Goal: Communication & Community: Answer question/provide support

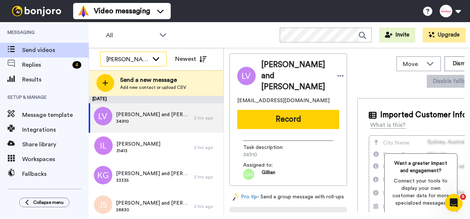
click at [137, 55] on div "[PERSON_NAME]" at bounding box center [127, 59] width 42 height 9
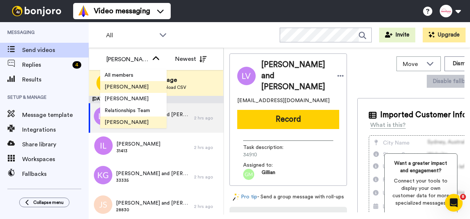
click at [125, 87] on span "[PERSON_NAME]" at bounding box center [126, 86] width 53 height 7
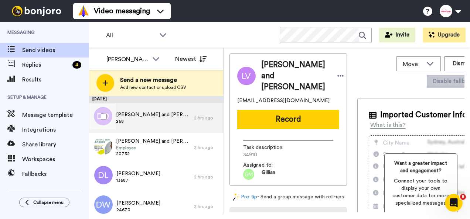
click at [159, 118] on span "[PERSON_NAME] and [PERSON_NAME]" at bounding box center [153, 114] width 74 height 7
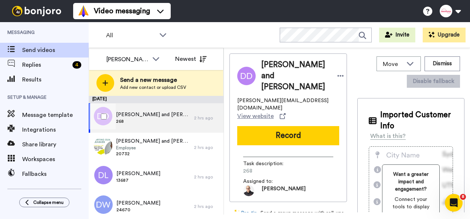
click at [159, 118] on span "[PERSON_NAME] and [PERSON_NAME]" at bounding box center [153, 114] width 74 height 7
click at [97, 114] on div at bounding box center [102, 117] width 27 height 26
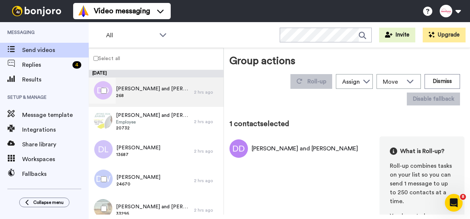
click at [161, 99] on div "David and Tracey Dougherty 268" at bounding box center [153, 92] width 74 height 14
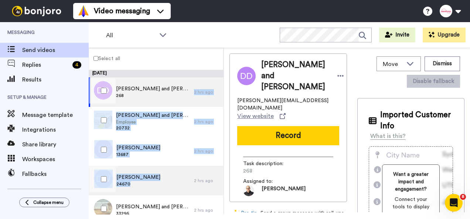
click at [162, 189] on div "David White 24670" at bounding box center [141, 181] width 105 height 30
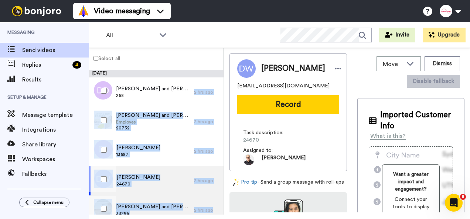
drag, startPoint x: 162, startPoint y: 189, endPoint x: 218, endPoint y: 202, distance: 56.7
click at [218, 202] on div "Clive and Sally Drysdale 33295 2 hrs ago" at bounding box center [156, 211] width 135 height 30
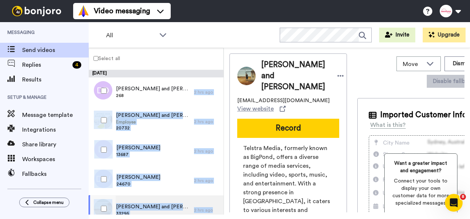
scroll to position [601, 0]
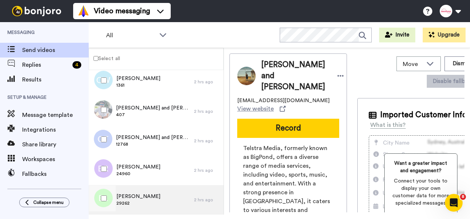
click at [179, 198] on div "Benjamin Loughton 29262" at bounding box center [141, 200] width 105 height 30
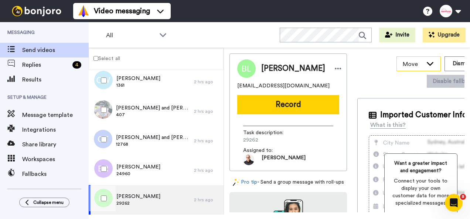
click at [427, 64] on icon at bounding box center [430, 64] width 7 height 4
click at [444, 66] on button "Dismiss" at bounding box center [461, 64] width 35 height 15
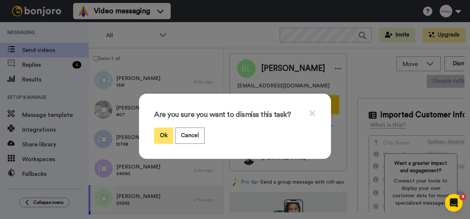
click at [161, 138] on button "Ok" at bounding box center [163, 136] width 19 height 16
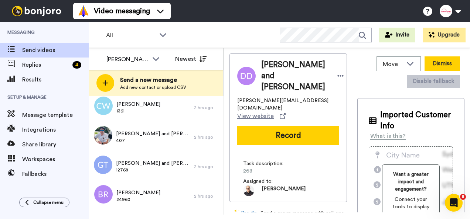
click at [431, 64] on button "Dismiss" at bounding box center [441, 64] width 35 height 15
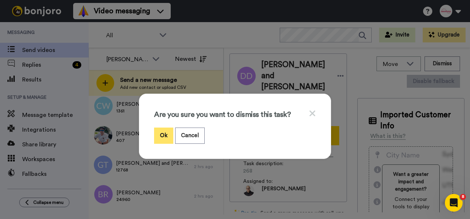
click at [154, 134] on button "Ok" at bounding box center [163, 136] width 19 height 16
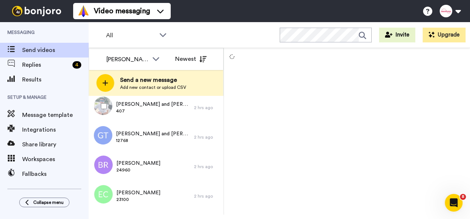
scroll to position [572, 0]
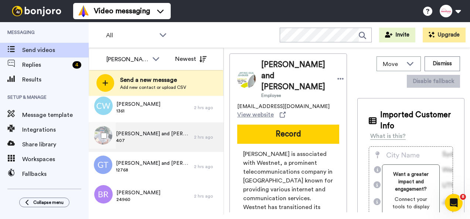
click at [146, 123] on div "Bevan and Leigh Harris 407" at bounding box center [141, 138] width 105 height 30
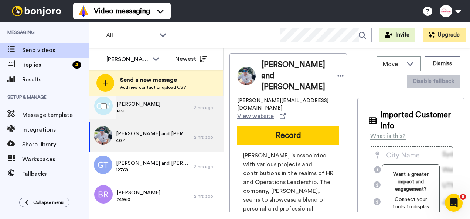
click at [133, 107] on span "Celia Wooldridge" at bounding box center [138, 104] width 44 height 7
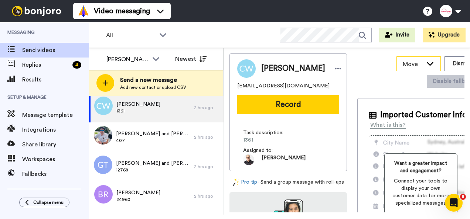
click at [425, 62] on icon at bounding box center [429, 63] width 9 height 7
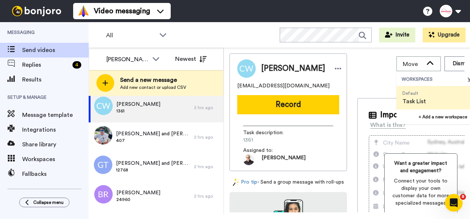
click at [402, 100] on span "Task List" at bounding box center [414, 101] width 24 height 9
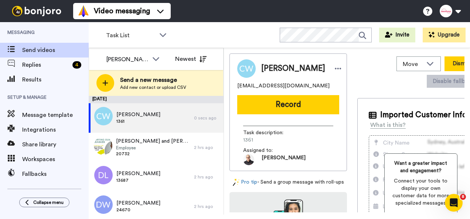
click at [444, 64] on button "Dismiss" at bounding box center [461, 64] width 35 height 15
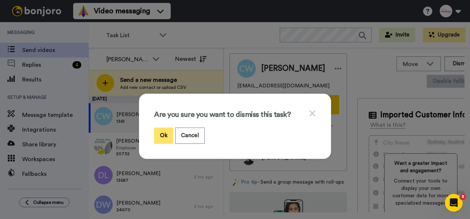
click at [161, 137] on button "Ok" at bounding box center [163, 136] width 19 height 16
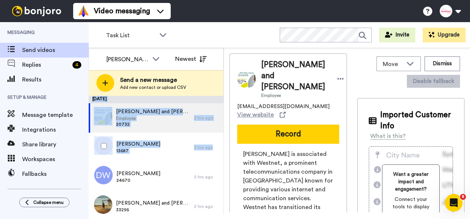
click at [108, 153] on div at bounding box center [102, 146] width 27 height 26
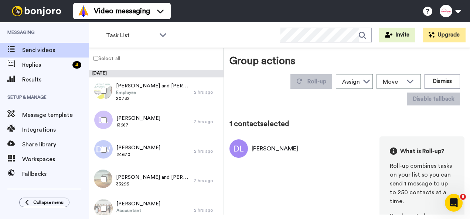
drag, startPoint x: 108, startPoint y: 153, endPoint x: 252, endPoint y: 185, distance: 147.6
click at [252, 185] on div "Dianne Lake What is Roll-up? Roll-up combines tasks on your list so you can sen…" at bounding box center [346, 216] width 235 height 159
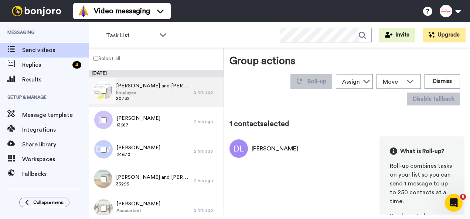
click at [144, 96] on span "20732" at bounding box center [153, 99] width 74 height 6
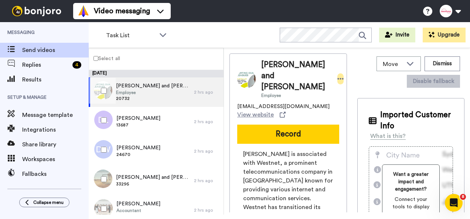
click at [337, 78] on icon at bounding box center [340, 78] width 6 height 1
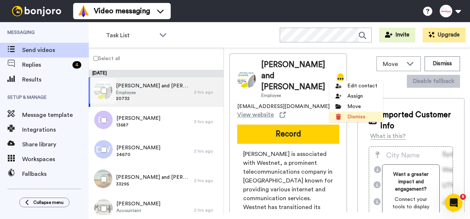
click at [353, 116] on li "Dismiss" at bounding box center [356, 117] width 54 height 10
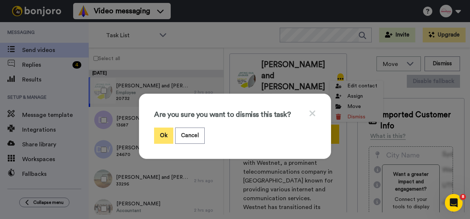
click at [166, 130] on button "Ok" at bounding box center [163, 136] width 19 height 16
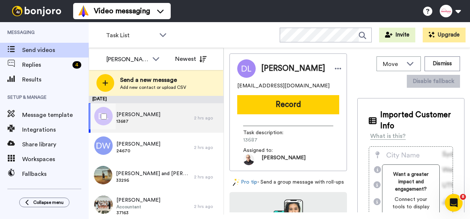
click at [137, 116] on span "Dianne Lake" at bounding box center [138, 114] width 44 height 7
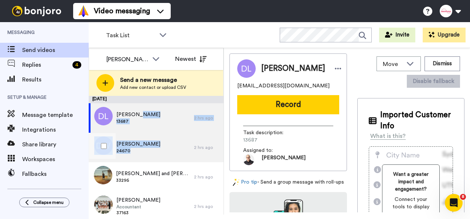
click at [134, 152] on span "24670" at bounding box center [138, 151] width 44 height 6
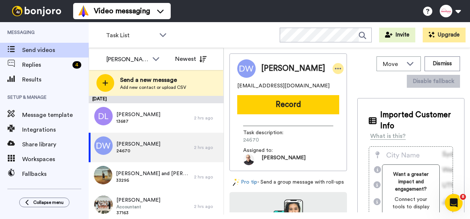
click at [335, 69] on icon at bounding box center [338, 68] width 6 height 1
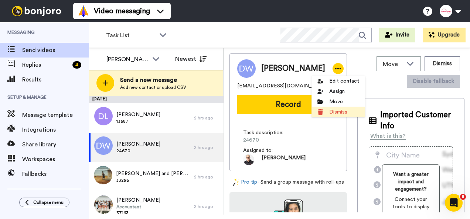
click at [336, 114] on li "Dismiss" at bounding box center [338, 112] width 54 height 10
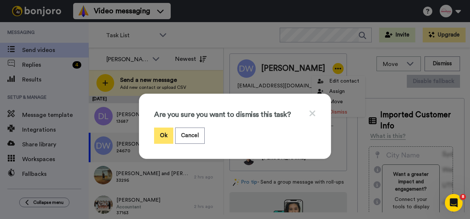
click at [165, 138] on button "Ok" at bounding box center [163, 136] width 19 height 16
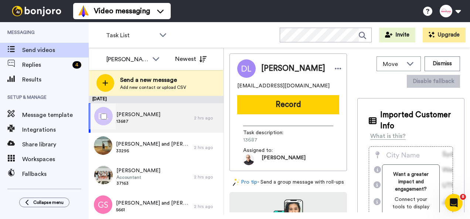
drag, startPoint x: 193, startPoint y: 125, endPoint x: 150, endPoint y: 116, distance: 44.4
click at [150, 116] on div "Dianne Lake 13687" at bounding box center [141, 118] width 105 height 30
click at [164, 38] on icon at bounding box center [162, 34] width 9 height 7
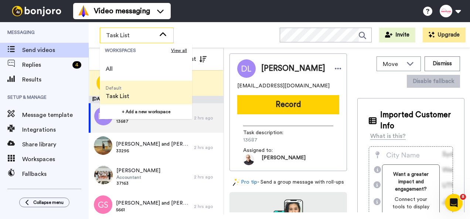
click at [164, 38] on icon at bounding box center [162, 34] width 9 height 7
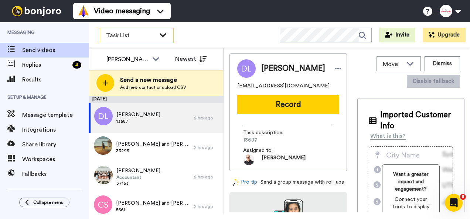
click at [144, 35] on span "Task List" at bounding box center [130, 35] width 49 height 9
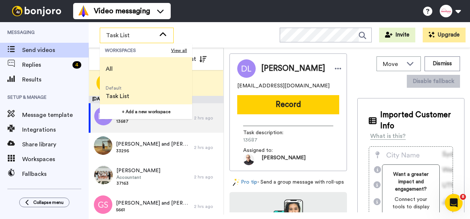
click at [109, 72] on span "All" at bounding box center [109, 69] width 7 height 9
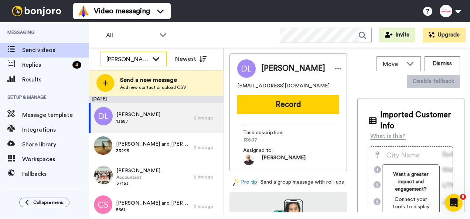
click at [160, 61] on icon at bounding box center [155, 58] width 9 height 7
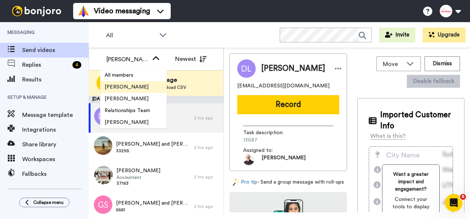
click at [122, 86] on span "[PERSON_NAME]" at bounding box center [126, 86] width 53 height 7
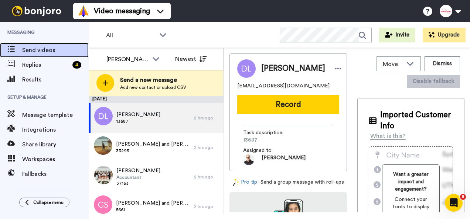
click at [41, 49] on span "Send videos" at bounding box center [55, 50] width 66 height 9
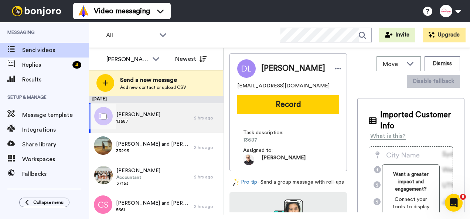
click at [89, 120] on div at bounding box center [102, 117] width 27 height 26
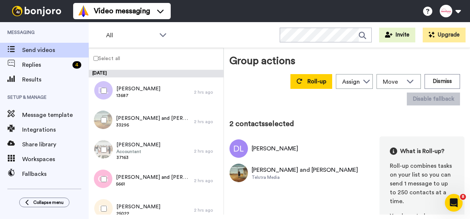
click at [104, 153] on div at bounding box center [102, 150] width 27 height 26
click at [239, 99] on div "Roll-up Assign Rodney Olsen Tim Long Relationships Team Gillian Milner Sarah Gi…" at bounding box center [346, 89] width 235 height 37
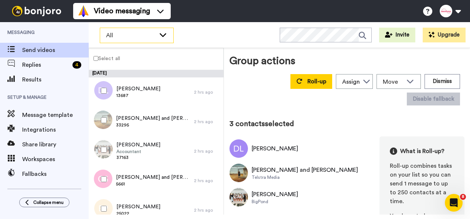
click at [167, 31] on icon at bounding box center [162, 34] width 9 height 7
click at [184, 34] on div "All WORKSPACES View all All Default Task List + Add a new workspace Invite Upgr…" at bounding box center [279, 35] width 381 height 26
click at [199, 38] on div "All WORKSPACES View all All Default Task List + Add a new workspace Invite Upgr…" at bounding box center [279, 35] width 381 height 26
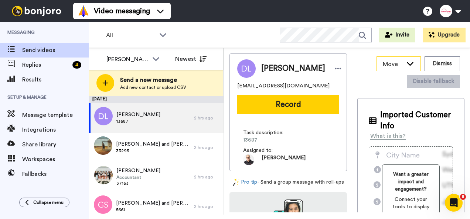
click at [405, 66] on icon at bounding box center [409, 63] width 9 height 7
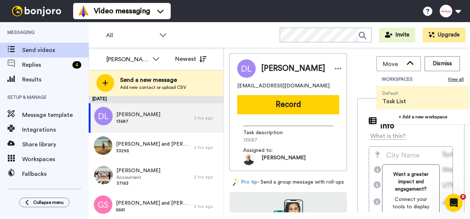
click at [386, 102] on span "Task List" at bounding box center [394, 101] width 24 height 9
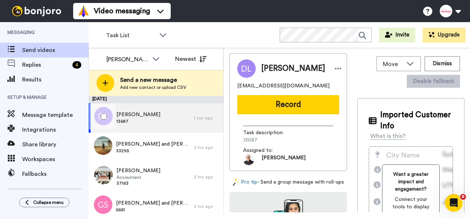
click at [102, 113] on div at bounding box center [102, 117] width 27 height 26
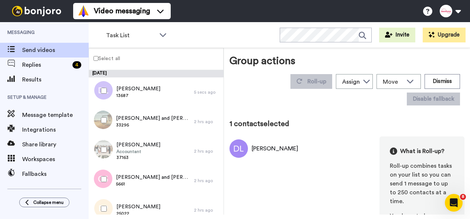
click at [111, 60] on label "Select all" at bounding box center [104, 58] width 31 height 9
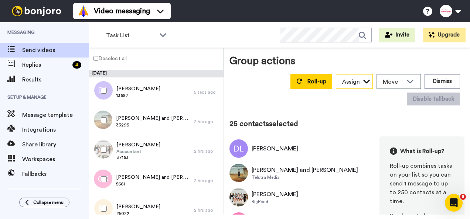
click at [363, 83] on icon at bounding box center [366, 81] width 7 height 7
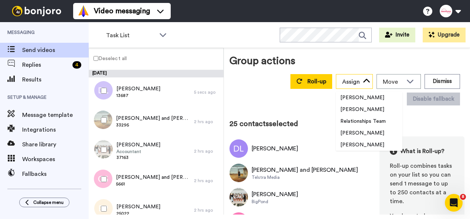
click at [363, 83] on icon at bounding box center [366, 81] width 7 height 7
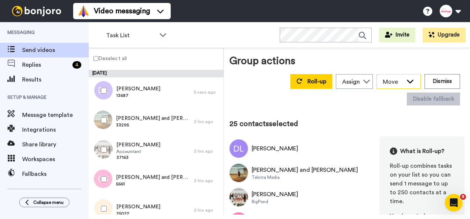
click at [408, 82] on icon at bounding box center [409, 81] width 9 height 7
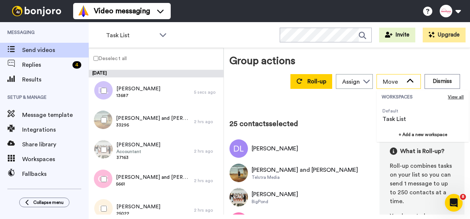
click at [408, 82] on icon at bounding box center [409, 81] width 9 height 7
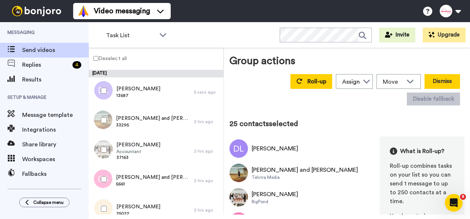
click at [435, 82] on button "Dismiss" at bounding box center [441, 81] width 35 height 15
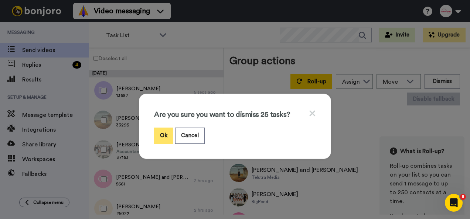
click at [159, 135] on button "Ok" at bounding box center [163, 136] width 19 height 16
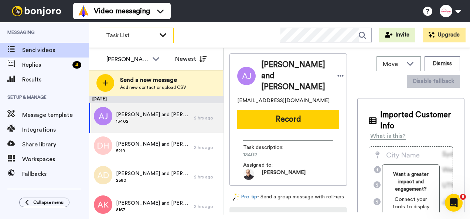
click at [164, 32] on icon at bounding box center [162, 34] width 9 height 7
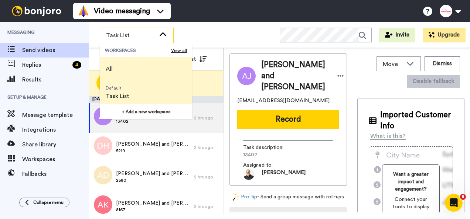
click at [111, 70] on span "All" at bounding box center [109, 69] width 7 height 9
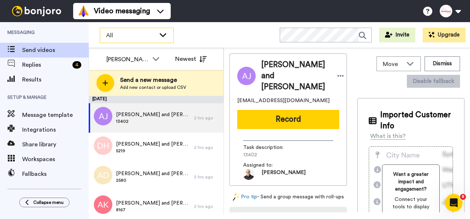
click at [162, 37] on icon at bounding box center [163, 35] width 7 height 4
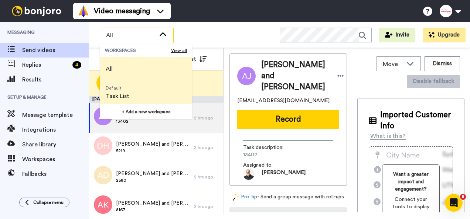
click at [119, 96] on span "Task List" at bounding box center [118, 96] width 24 height 9
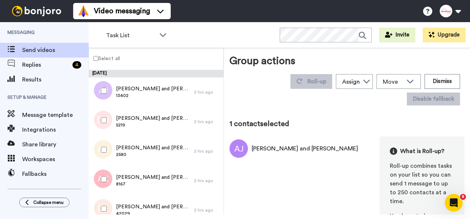
click at [117, 56] on label "Select all" at bounding box center [104, 58] width 31 height 9
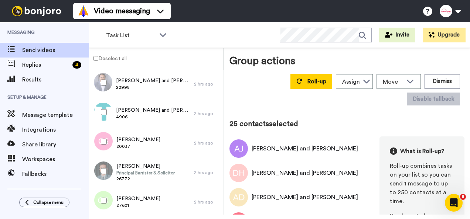
scroll to position [601, 0]
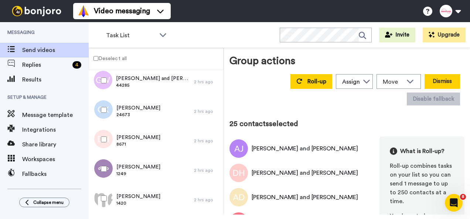
click at [434, 79] on button "Dismiss" at bounding box center [441, 81] width 35 height 15
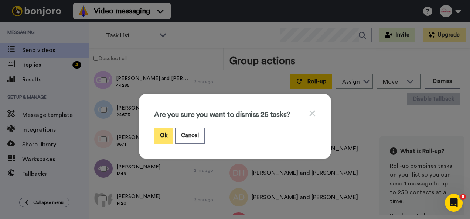
click at [155, 134] on button "Ok" at bounding box center [163, 136] width 19 height 16
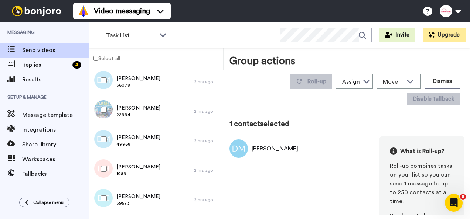
click at [115, 58] on label "Select all" at bounding box center [104, 58] width 31 height 9
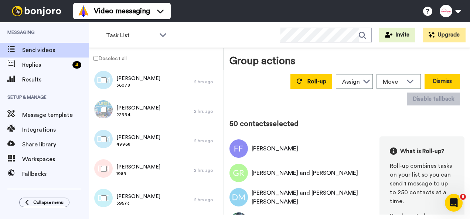
click at [439, 82] on button "Dismiss" at bounding box center [441, 81] width 35 height 15
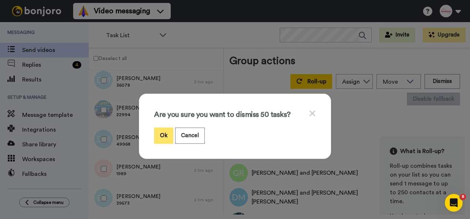
click at [163, 137] on button "Ok" at bounding box center [163, 136] width 19 height 16
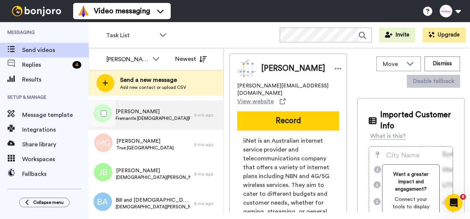
click at [164, 116] on span "Fremantle Church of Christ" at bounding box center [153, 119] width 75 height 6
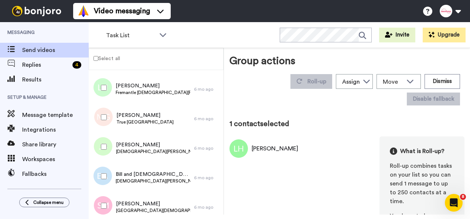
click at [113, 58] on label "Select all" at bounding box center [104, 58] width 31 height 9
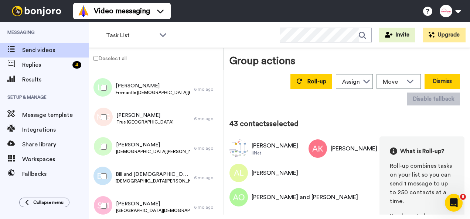
click at [439, 83] on button "Dismiss" at bounding box center [441, 81] width 35 height 15
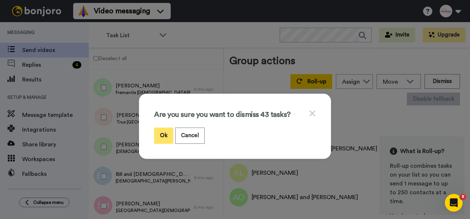
click at [165, 131] on button "Ok" at bounding box center [163, 136] width 19 height 16
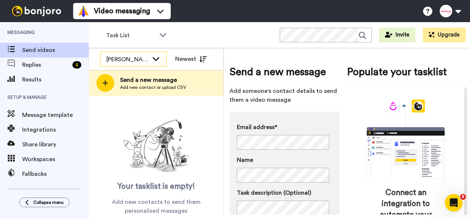
click at [157, 62] on icon at bounding box center [155, 58] width 9 height 7
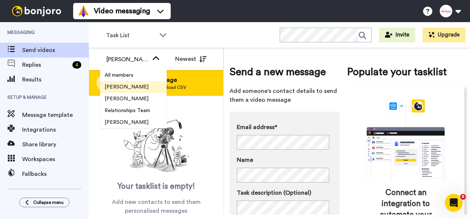
click at [192, 88] on div "Send a new message Add new contact or upload CSV" at bounding box center [156, 83] width 134 height 26
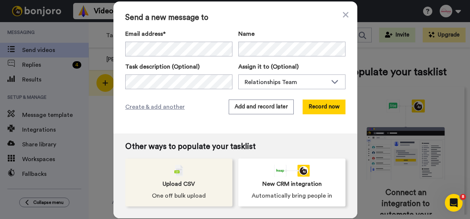
click at [172, 181] on span "Upload CSV" at bounding box center [178, 184] width 32 height 9
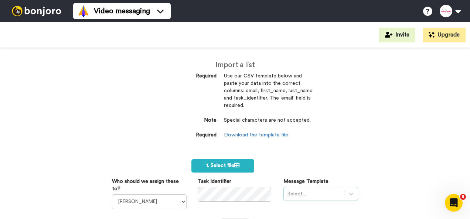
click at [298, 195] on div "Select..." at bounding box center [320, 194] width 75 height 14
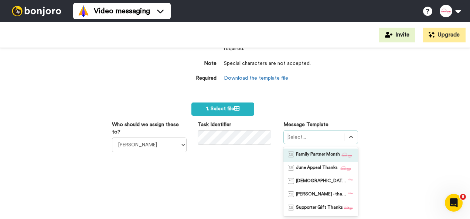
click at [309, 157] on span "Family Partner Month" at bounding box center [318, 155] width 44 height 7
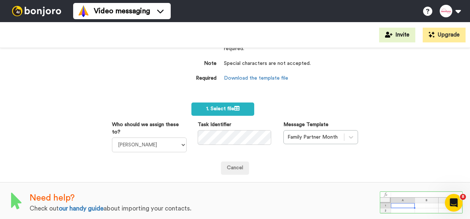
click at [197, 170] on div "Cancel" at bounding box center [235, 168] width 246 height 13
click at [221, 113] on label "1. Select file" at bounding box center [222, 109] width 63 height 13
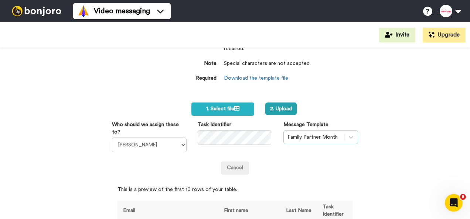
drag, startPoint x: 465, startPoint y: 112, endPoint x: 311, endPoint y: 137, distance: 156.0
click at [311, 137] on div "Who should we assign these to? Rodney Olsen Tim Long Relationships Team Gillian…" at bounding box center [235, 148] width 246 height 54
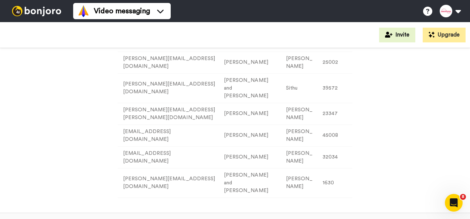
scroll to position [116, 0]
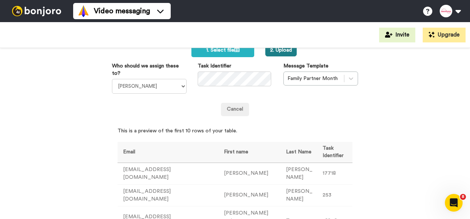
click at [276, 51] on button "2. Upload" at bounding box center [280, 50] width 31 height 13
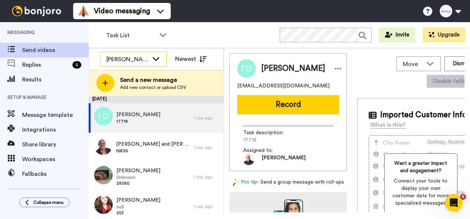
click at [160, 59] on icon at bounding box center [155, 58] width 9 height 7
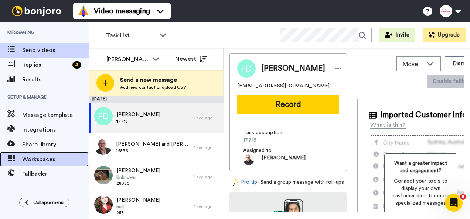
click at [42, 162] on span "Workspaces" at bounding box center [55, 159] width 66 height 9
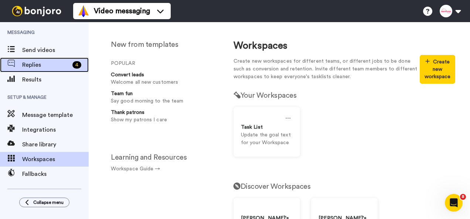
click at [37, 63] on span "Replies" at bounding box center [45, 65] width 47 height 9
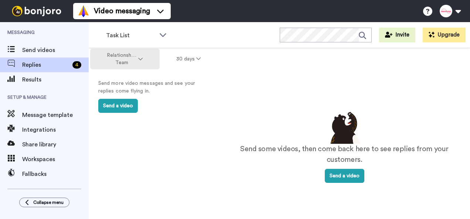
click at [141, 59] on icon at bounding box center [140, 59] width 4 height 5
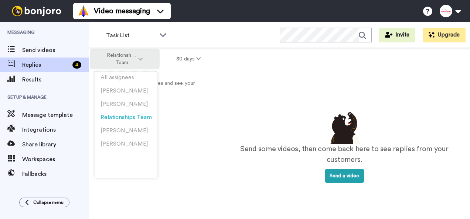
click at [141, 59] on icon at bounding box center [140, 59] width 4 height 5
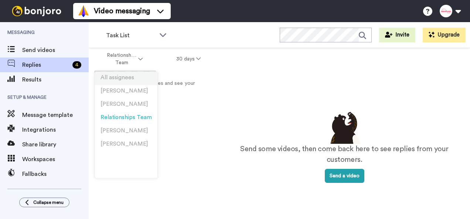
click at [119, 76] on span "All assignees" at bounding box center [117, 78] width 34 height 6
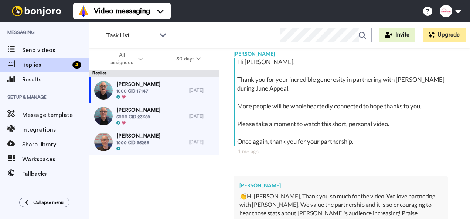
scroll to position [126, 0]
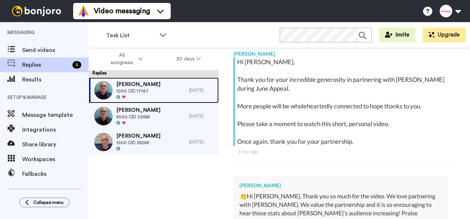
click at [137, 91] on span "1000 CID 17147" at bounding box center [138, 91] width 44 height 6
click at [144, 90] on span "1000 CID 17147" at bounding box center [138, 91] width 44 height 6
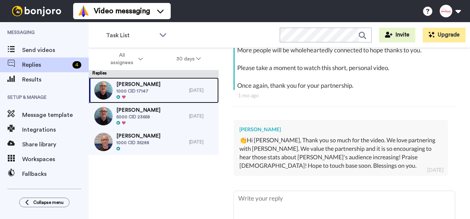
scroll to position [186, 0]
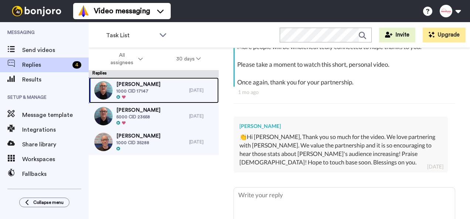
drag, startPoint x: 190, startPoint y: 89, endPoint x: 131, endPoint y: 91, distance: 59.1
click at [131, 91] on span "1000 CID 17147" at bounding box center [138, 91] width 44 height 6
click at [136, 86] on span "[PERSON_NAME]" at bounding box center [138, 84] width 44 height 7
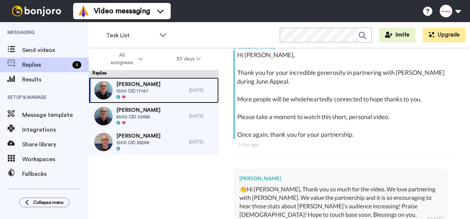
scroll to position [165, 0]
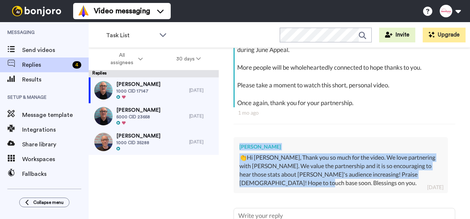
drag, startPoint x: 309, startPoint y: 185, endPoint x: 233, endPoint y: 145, distance: 85.1
click at [233, 145] on div "[PERSON_NAME] 👏Hi [PERSON_NAME], Thank you so much for the video. We love partn…" at bounding box center [340, 165] width 214 height 56
drag, startPoint x: 233, startPoint y: 145, endPoint x: 239, endPoint y: 144, distance: 5.4
copy div "[PERSON_NAME] 👏Hi [PERSON_NAME], Thank you so much for the video. We love partn…"
click at [456, 191] on div "[PERSON_NAME] Delete Open original Resend 1000 CID 17147 : 1 mo ago [EMAIL_ADDR…" at bounding box center [344, 146] width 251 height 197
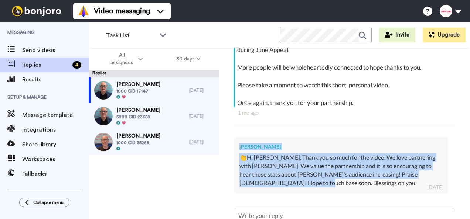
scroll to position [236, 0]
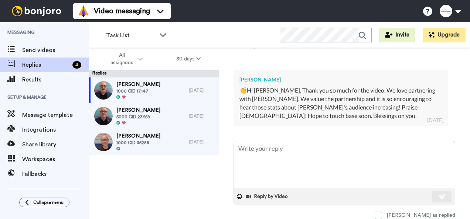
click at [382, 213] on span at bounding box center [377, 215] width 7 height 7
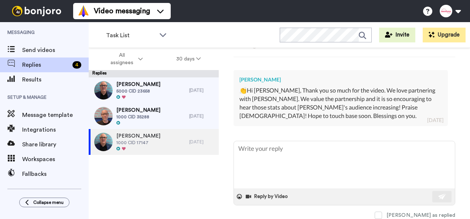
drag, startPoint x: 407, startPoint y: 213, endPoint x: 461, endPoint y: 199, distance: 55.6
click at [462, 199] on div "[PERSON_NAME] Delete Open original Resend 1000 CID 17147 : 1 mo ago [EMAIL_ADDR…" at bounding box center [344, 146] width 251 height 197
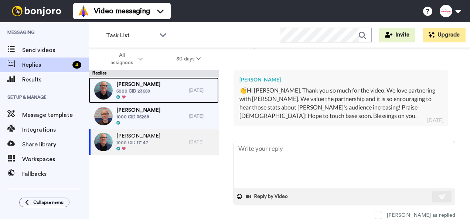
click at [144, 83] on span "[PERSON_NAME]" at bounding box center [138, 84] width 44 height 7
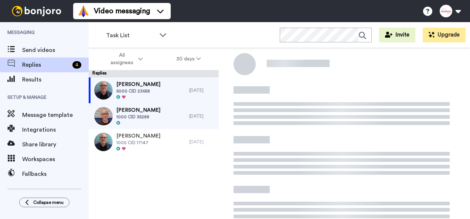
scroll to position [126, 0]
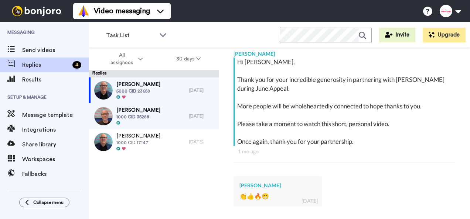
click at [373, 165] on div "Hi [PERSON_NAME], Thank you for your incredible generosity in partnering with […" at bounding box center [344, 114] width 222 height 113
click at [298, 67] on div "Hi [PERSON_NAME], Thank you for your incredible generosity in partnering with […" at bounding box center [345, 102] width 216 height 89
click at [140, 120] on span "1000 CID 35288" at bounding box center [138, 117] width 44 height 6
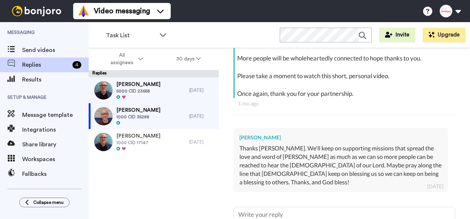
scroll to position [177, 0]
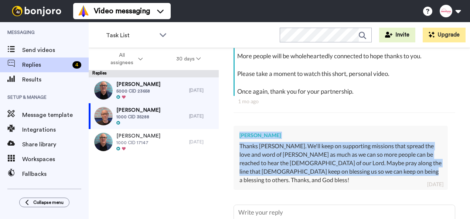
drag, startPoint x: 238, startPoint y: 134, endPoint x: 399, endPoint y: 172, distance: 165.4
click at [399, 172] on div "[PERSON_NAME] Thanks [PERSON_NAME]. We'll keep on supporting missions that spre…" at bounding box center [340, 158] width 214 height 64
drag, startPoint x: 399, startPoint y: 172, endPoint x: 390, endPoint y: 144, distance: 29.7
copy div "[PERSON_NAME] Thanks [PERSON_NAME]. We'll keep on supporting missions that spre…"
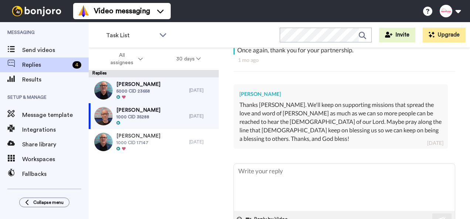
scroll to position [236, 0]
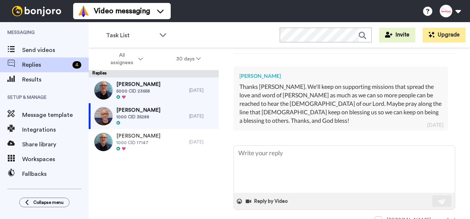
click at [382, 217] on span at bounding box center [377, 220] width 7 height 7
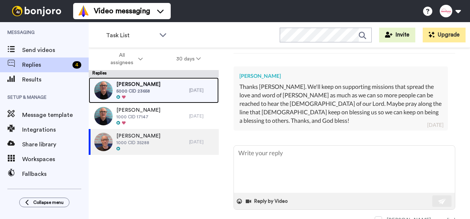
click at [145, 94] on span "5000 CID 23658" at bounding box center [138, 91] width 44 height 6
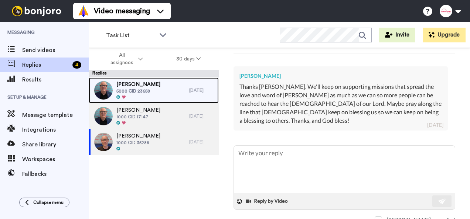
scroll to position [210, 0]
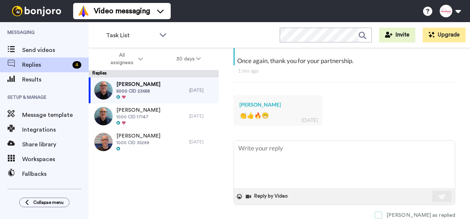
click at [382, 212] on span at bounding box center [377, 215] width 7 height 7
type textarea "x"
